Goal: Task Accomplishment & Management: Manage account settings

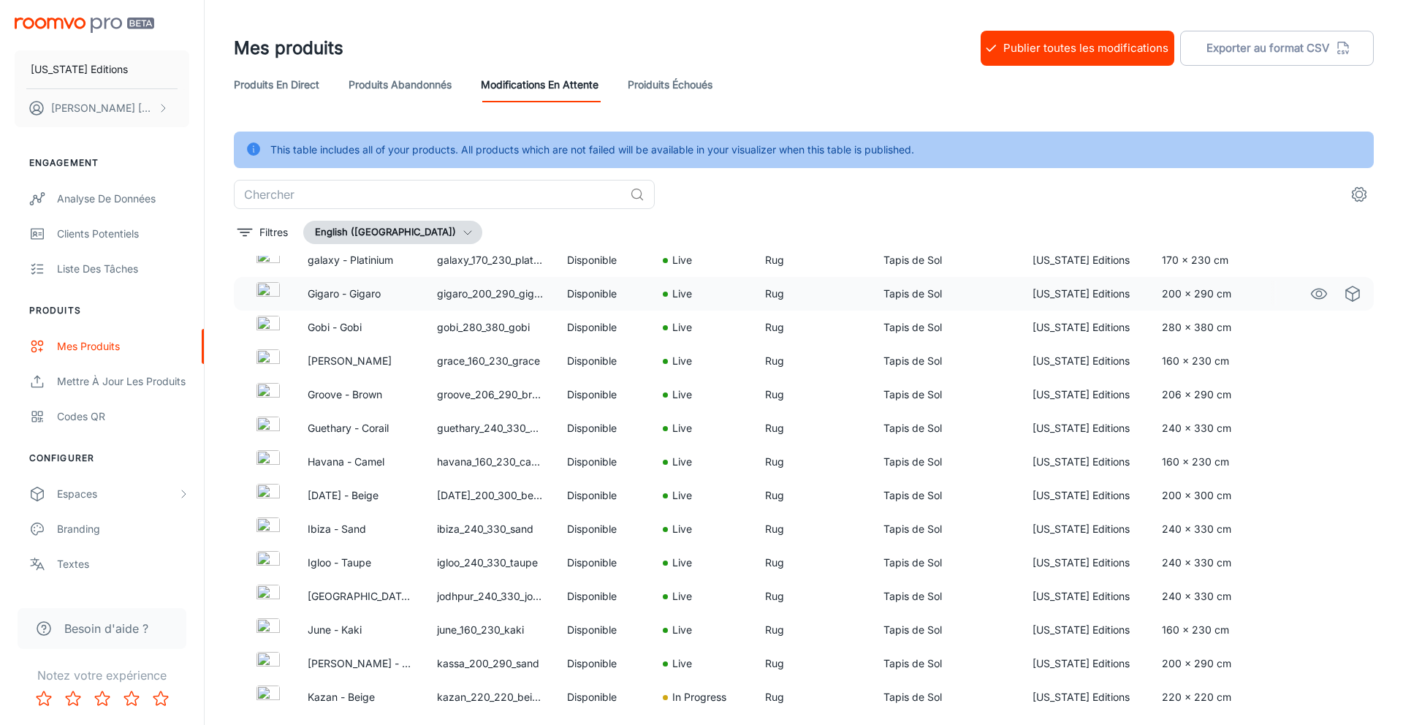
scroll to position [1502, 0]
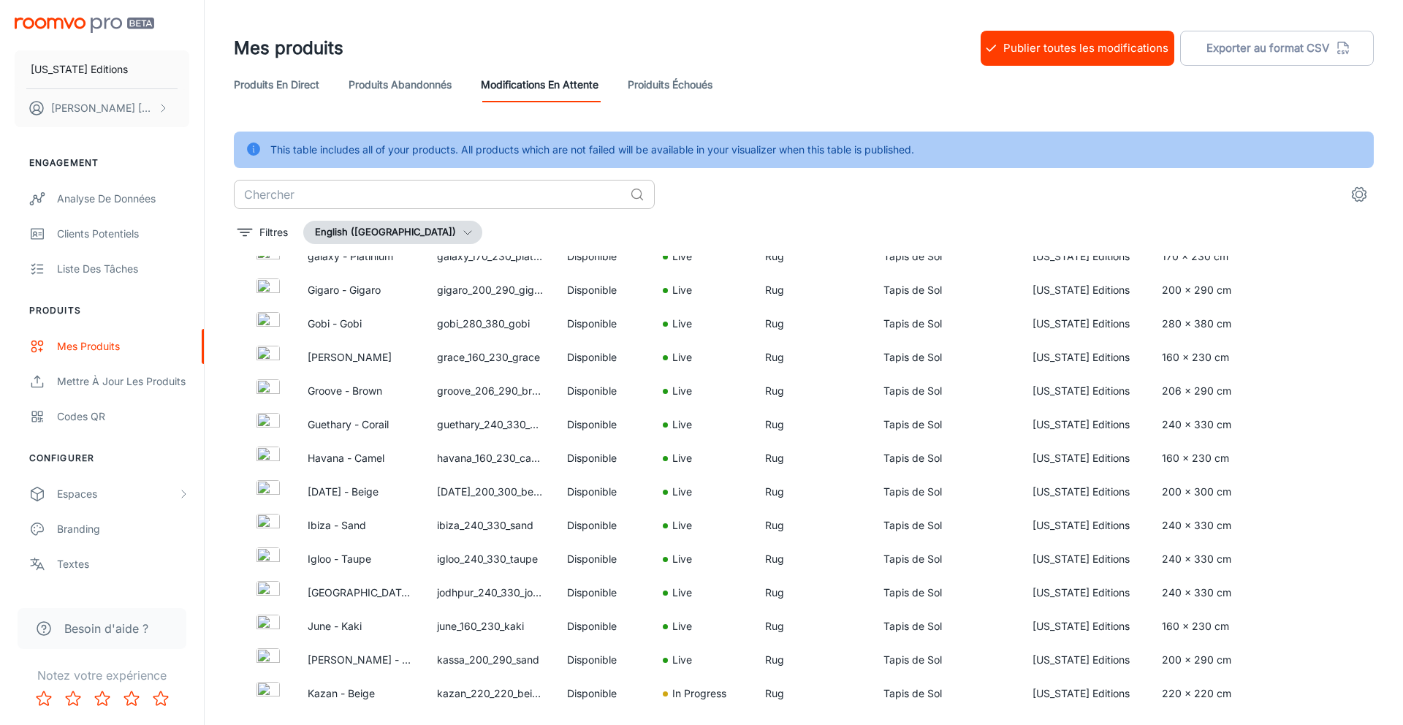
click at [402, 186] on input "text" at bounding box center [429, 194] width 390 height 29
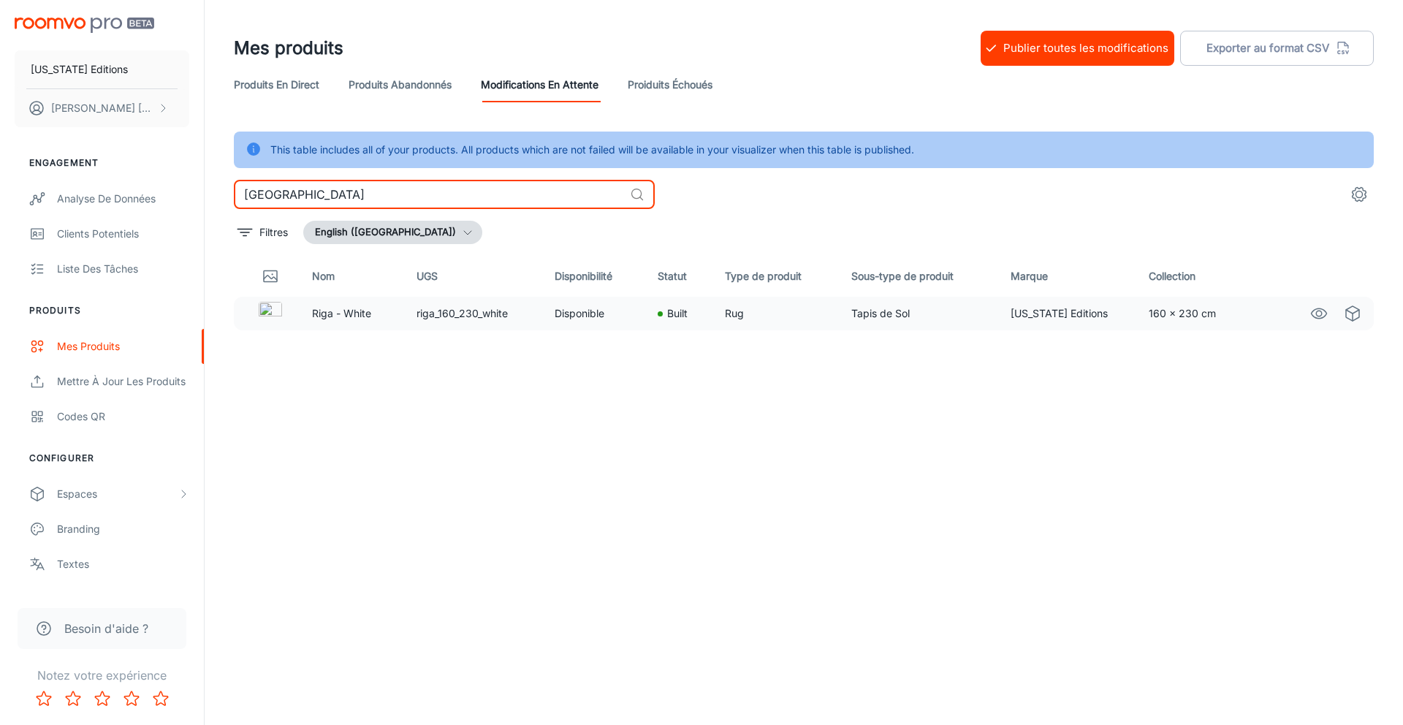
type input "[GEOGRAPHIC_DATA]"
click at [567, 320] on td "Disponible" at bounding box center [594, 314] width 102 height 34
click at [661, 80] on link "Proiduits Échoués" at bounding box center [670, 84] width 85 height 35
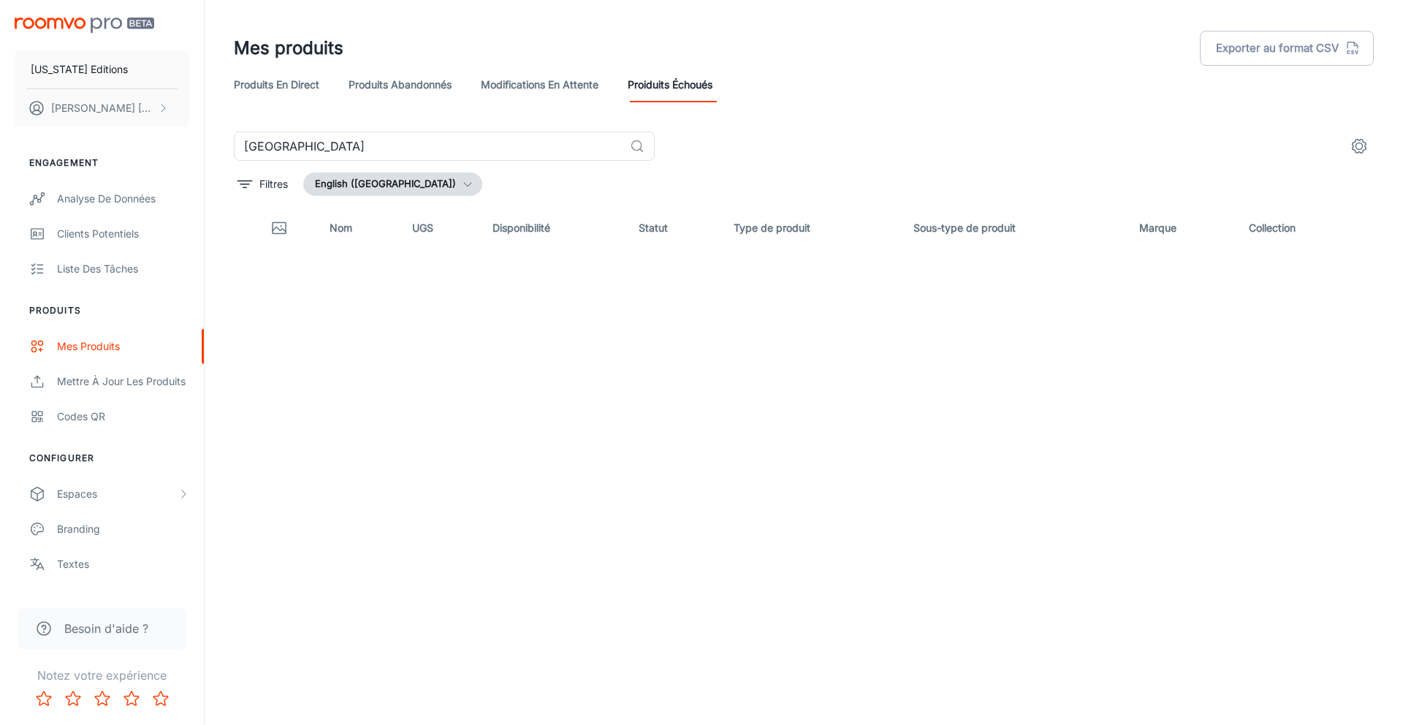
click at [520, 81] on link "Modifications en attente" at bounding box center [540, 84] width 118 height 35
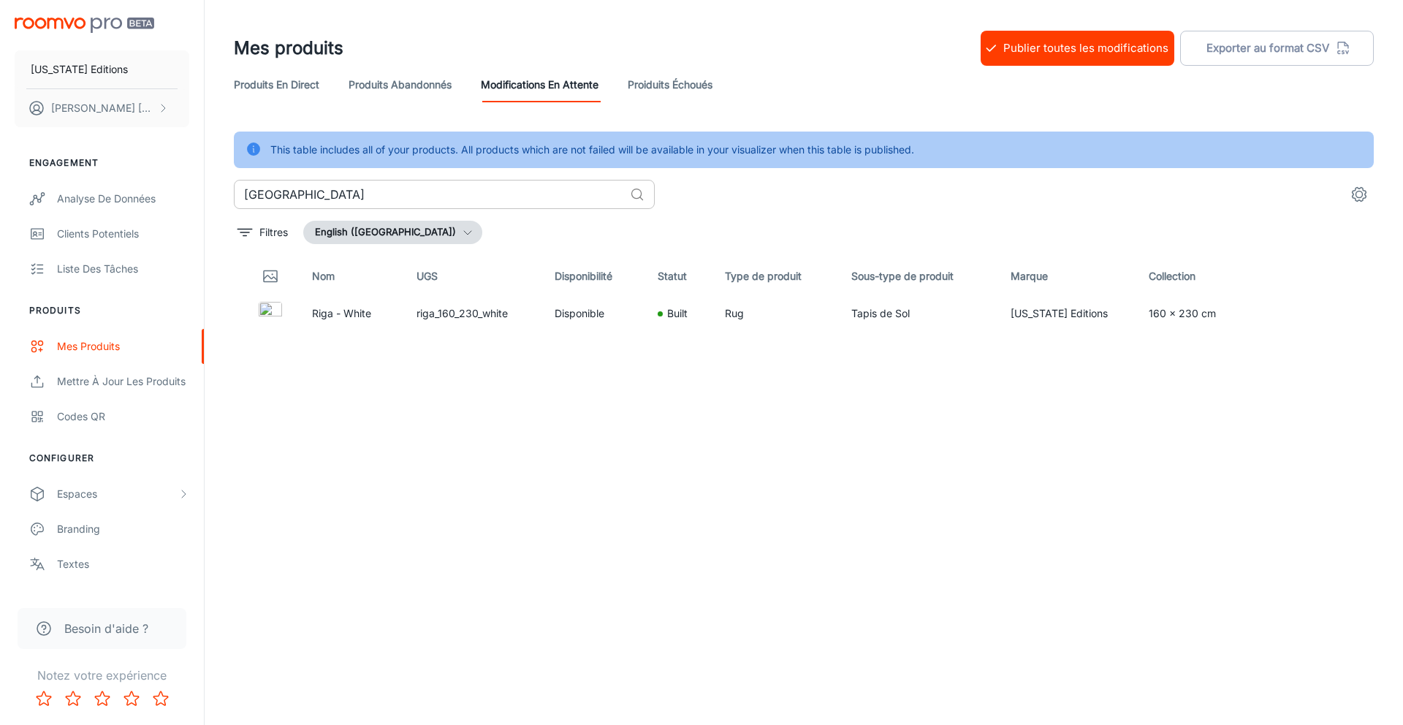
scroll to position [1, 0]
click at [503, 205] on input "[GEOGRAPHIC_DATA]" at bounding box center [429, 193] width 390 height 29
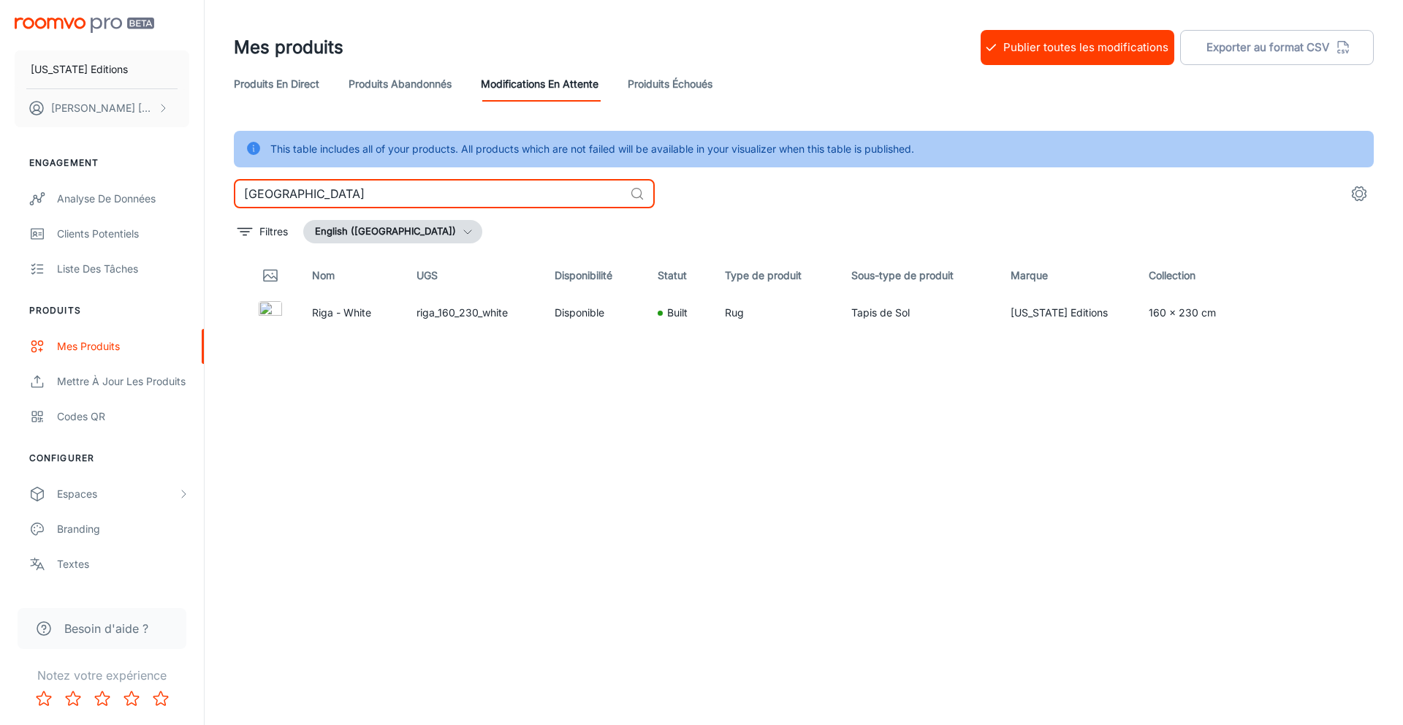
scroll to position [0, 0]
click at [504, 205] on input "[GEOGRAPHIC_DATA]" at bounding box center [429, 194] width 390 height 29
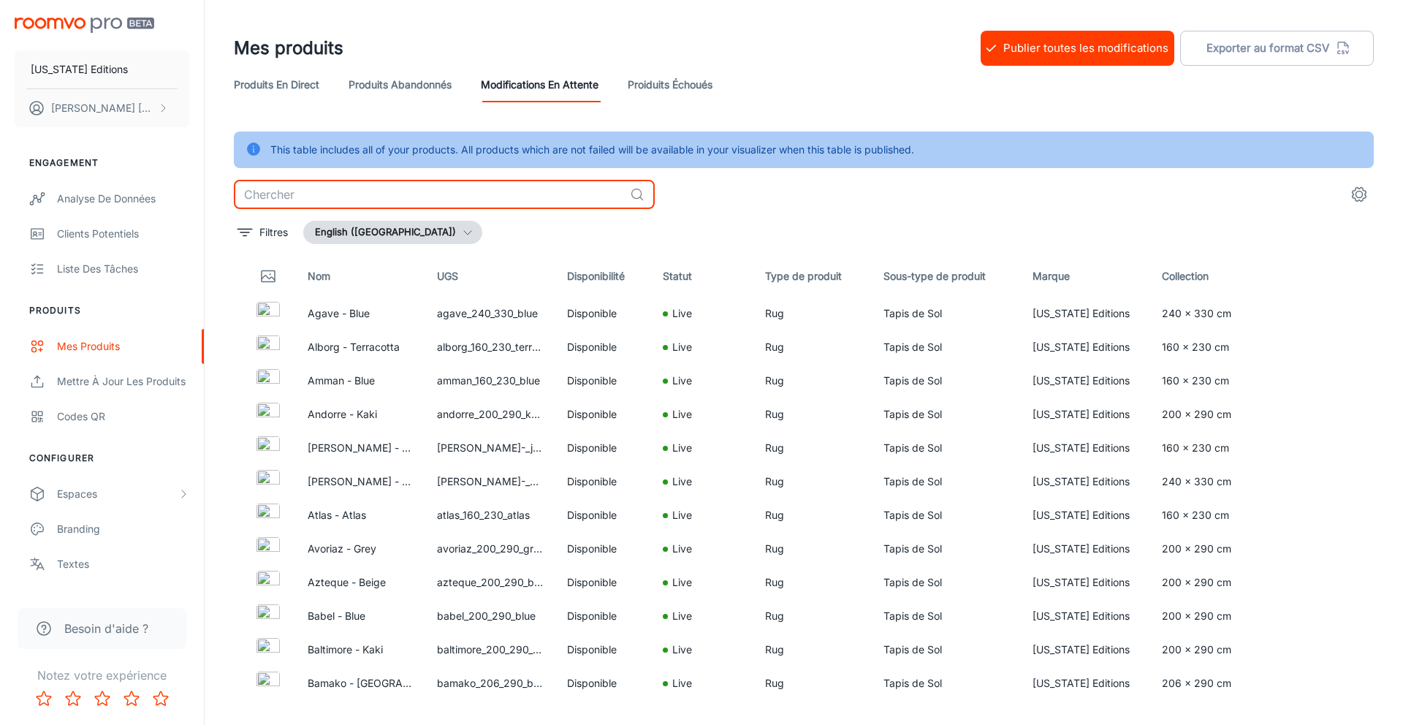
click at [1015, 47] on button "Publier toutes les modifications" at bounding box center [1078, 48] width 194 height 35
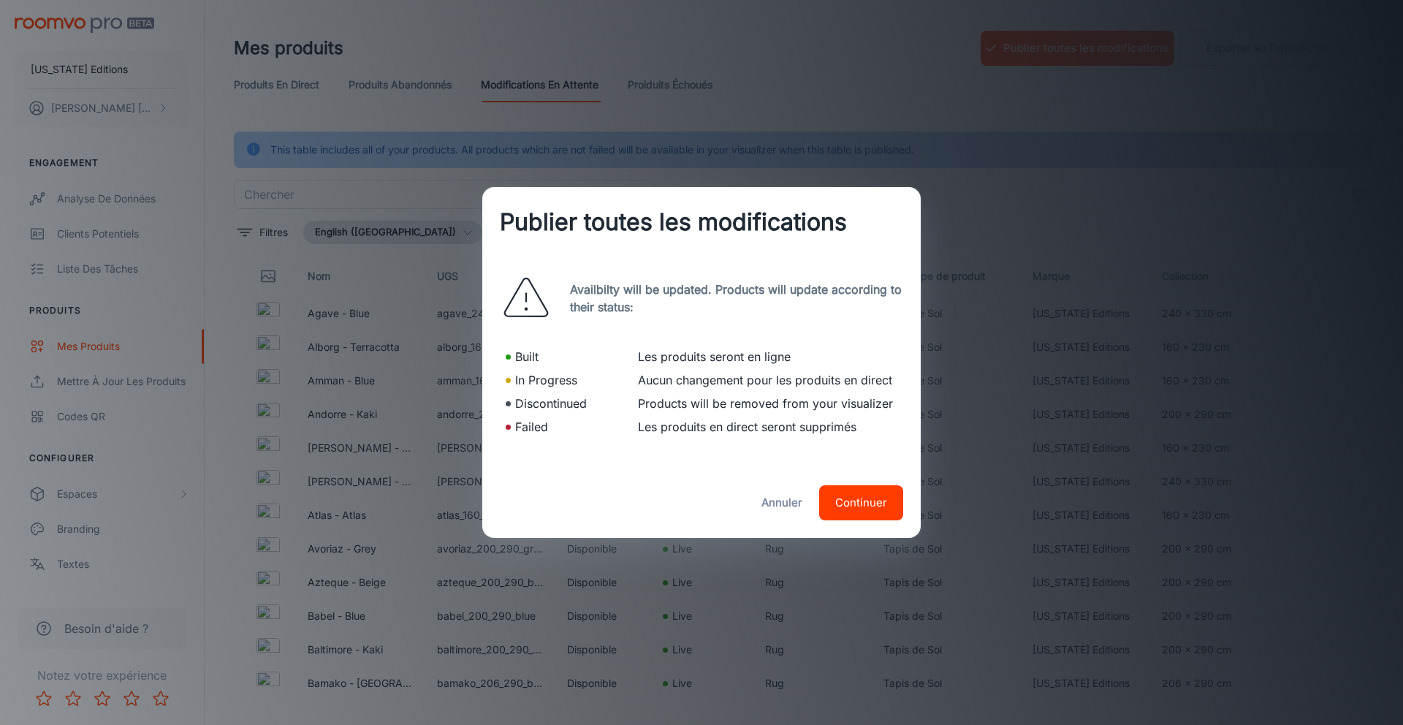
click at [837, 508] on button "Continuer" at bounding box center [861, 502] width 84 height 35
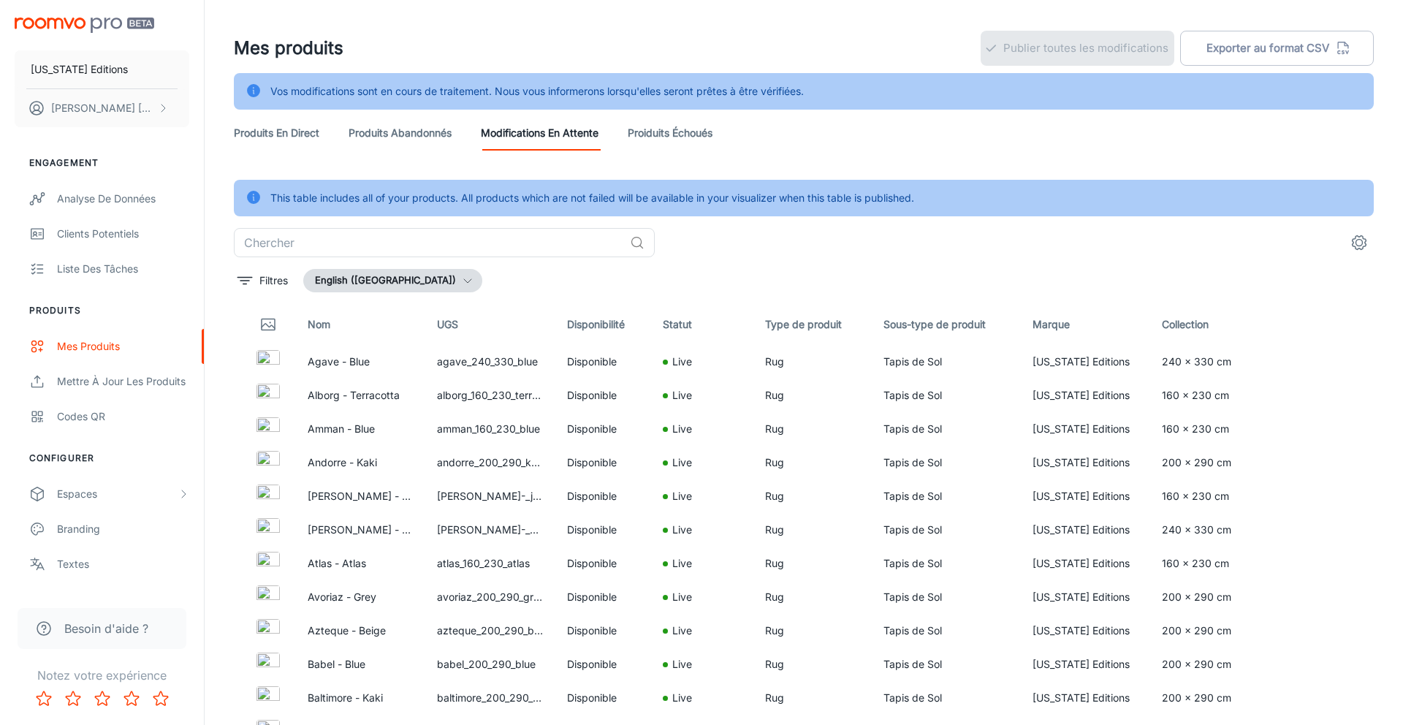
click at [273, 129] on link "Produits en direct" at bounding box center [276, 132] width 85 height 35
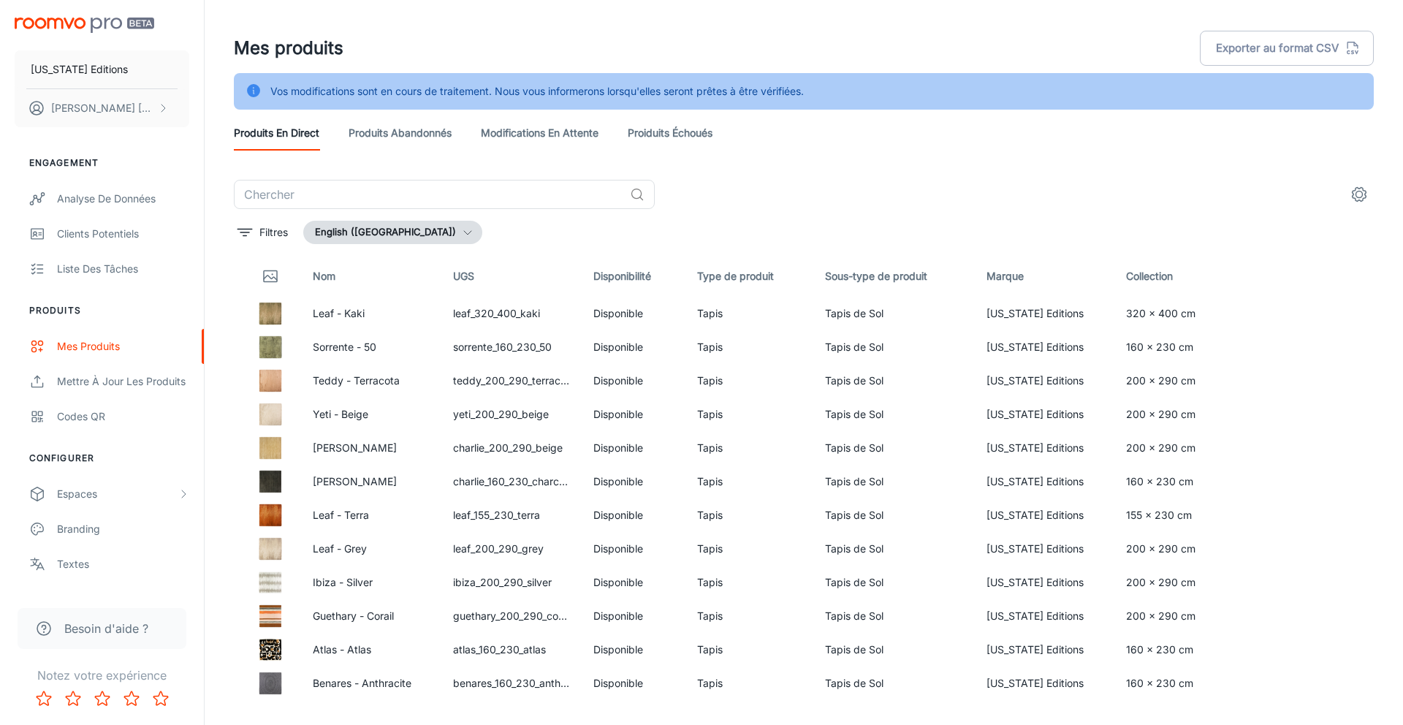
click at [401, 210] on div "​ Filtres English ([GEOGRAPHIC_DATA]) Nom UGS Disponibilité Type de produit Sou…" at bounding box center [804, 441] width 1140 height 523
click at [394, 199] on input "text" at bounding box center [429, 194] width 390 height 29
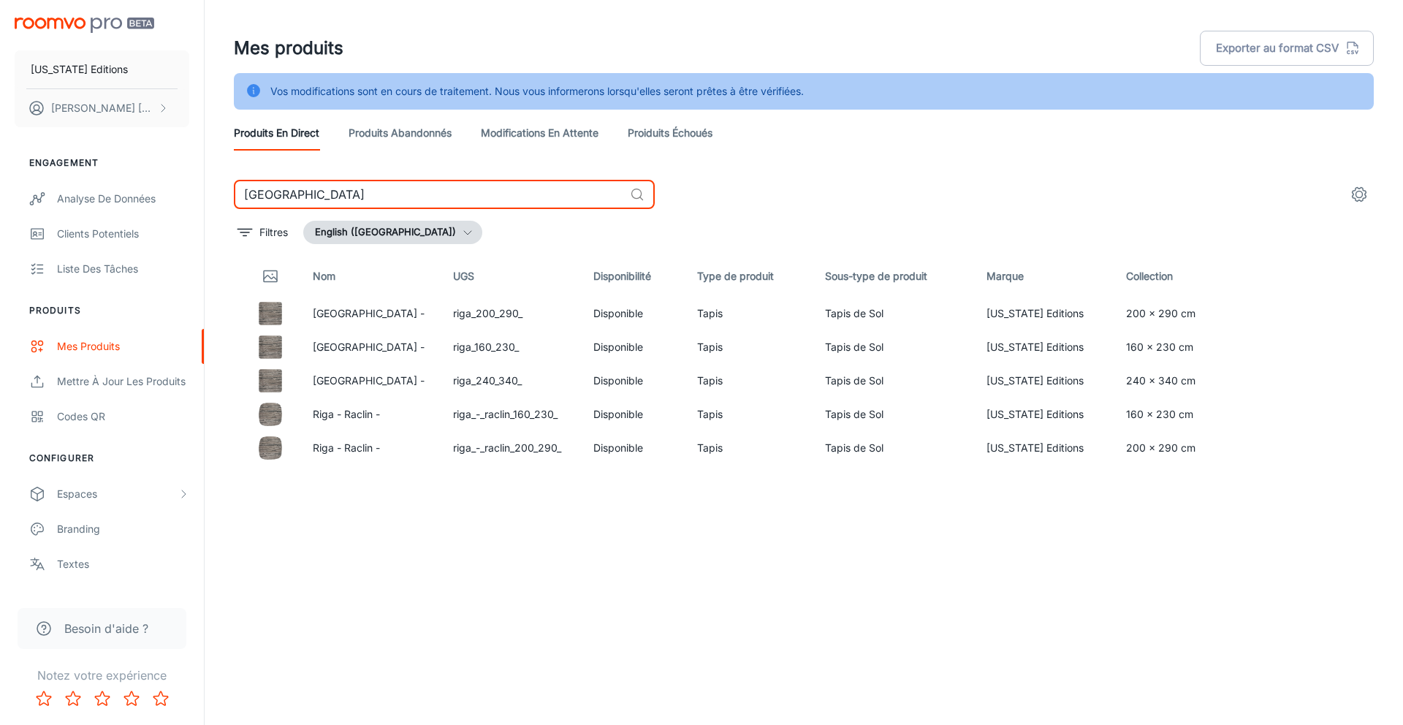
type input "[GEOGRAPHIC_DATA]"
